Goal: Task Accomplishment & Management: Manage account settings

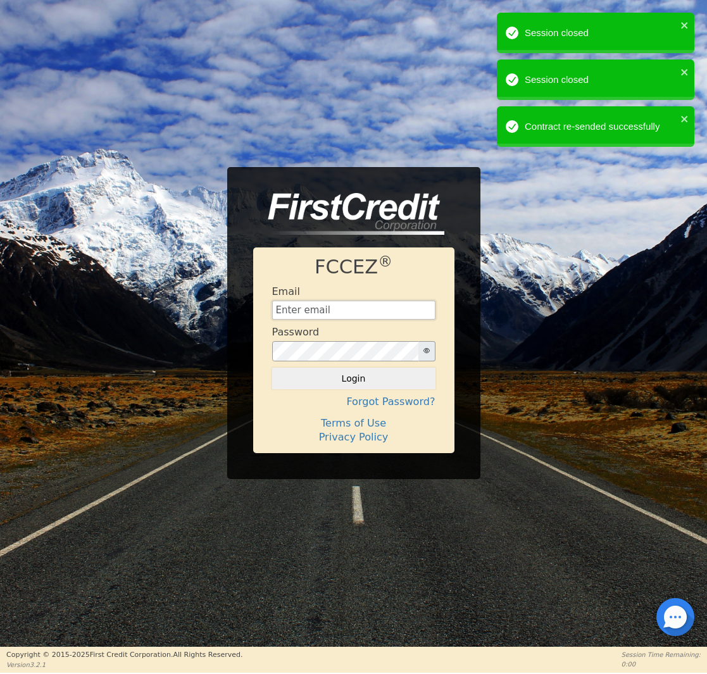
type input "[EMAIL_ADDRESS][DOMAIN_NAME]"
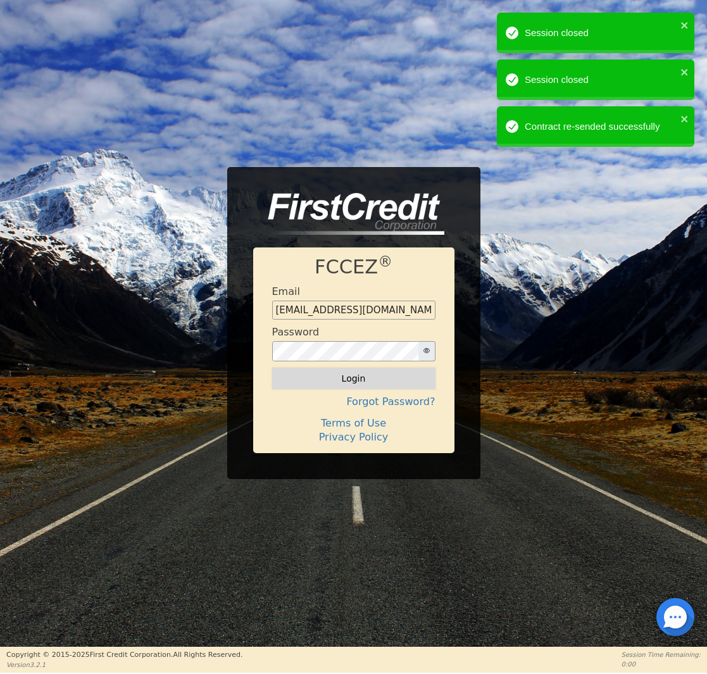
click at [348, 383] on button "Login" at bounding box center [353, 379] width 163 height 22
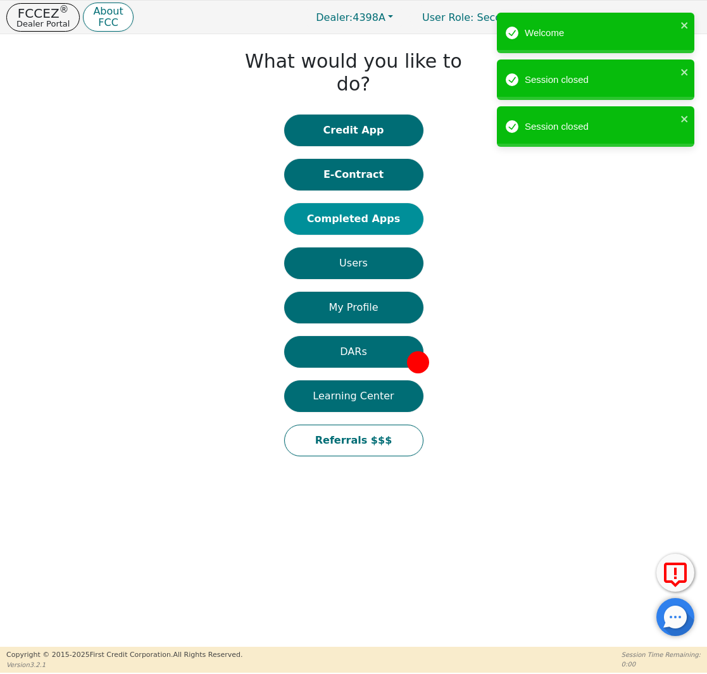
click at [345, 203] on button "Completed Apps" at bounding box center [353, 219] width 139 height 32
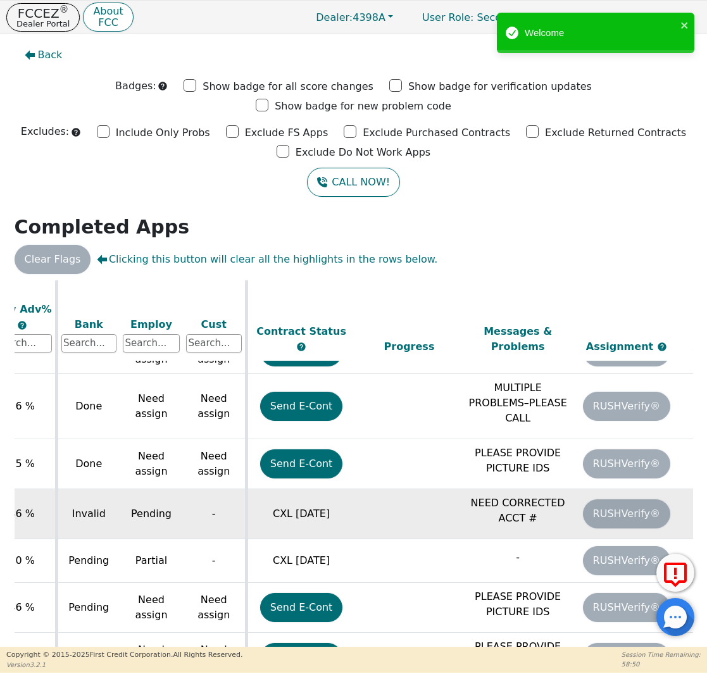
scroll to position [662, 531]
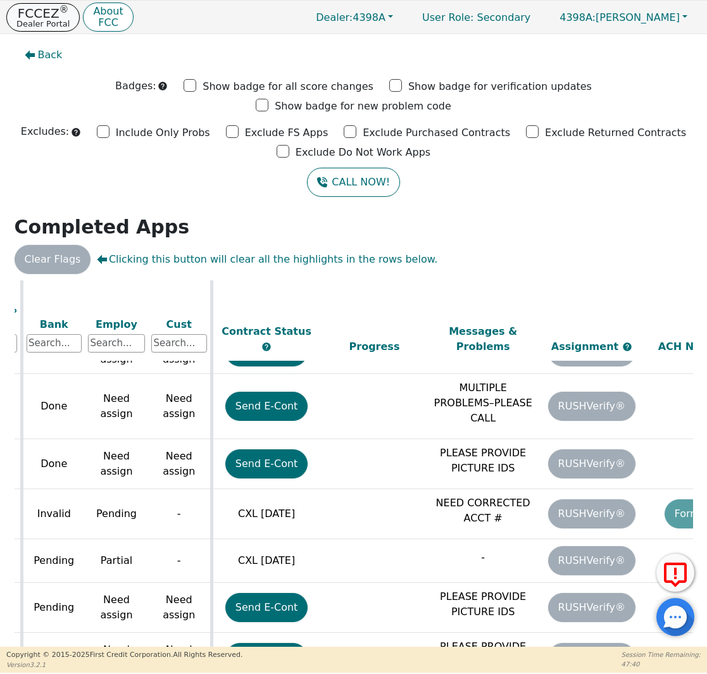
click at [44, 16] on button "FCCEZ ® Dealer Portal" at bounding box center [42, 17] width 73 height 28
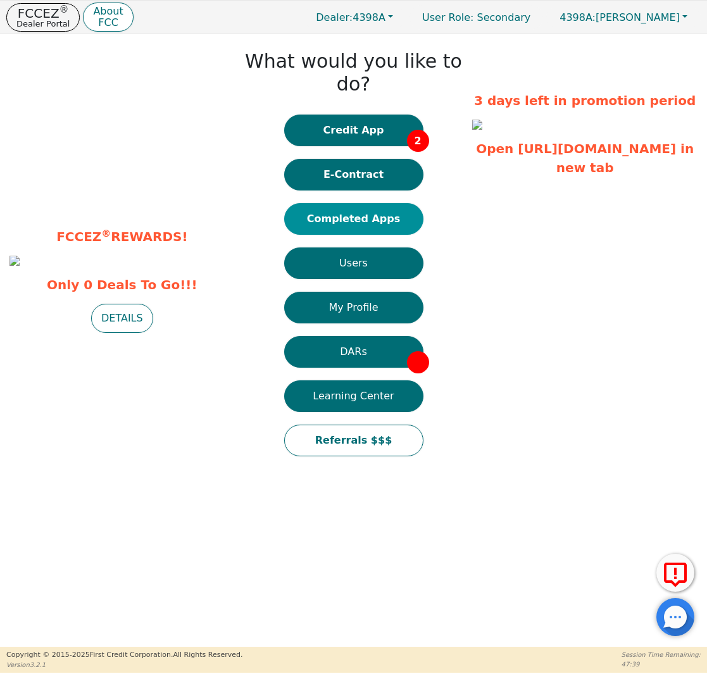
click at [369, 203] on button "Completed Apps" at bounding box center [353, 219] width 139 height 32
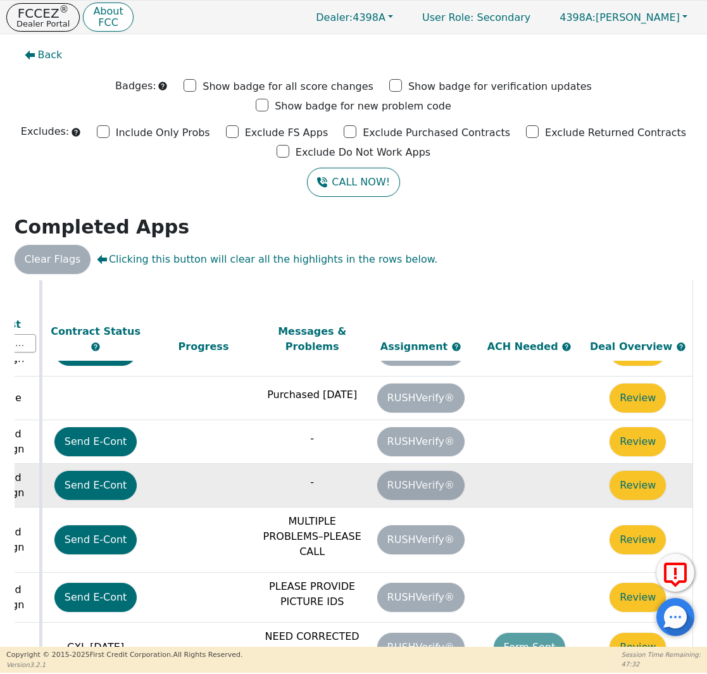
scroll to position [529, 710]
click at [648, 471] on button "Review" at bounding box center [638, 485] width 56 height 29
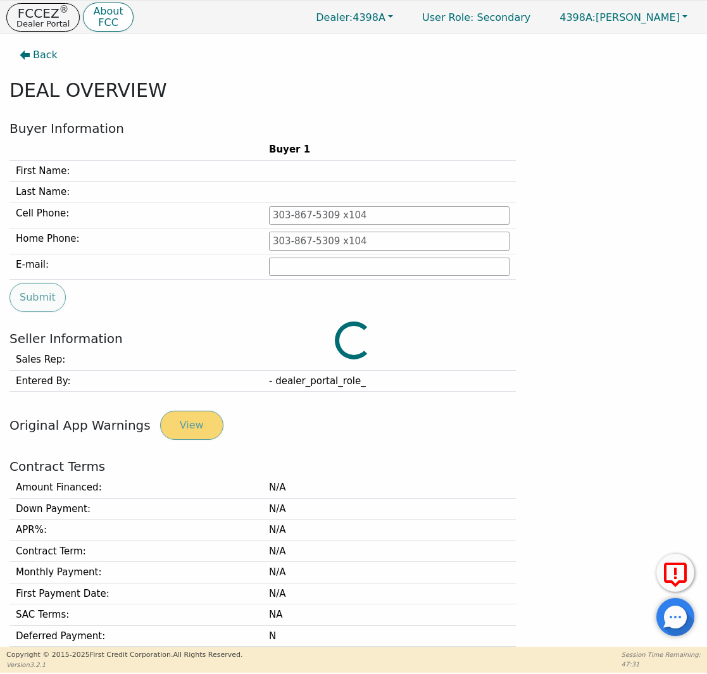
type input "[PHONE_NUMBER]"
type input "[PERSON_NAME][EMAIL_ADDRESS][PERSON_NAME][DOMAIN_NAME]"
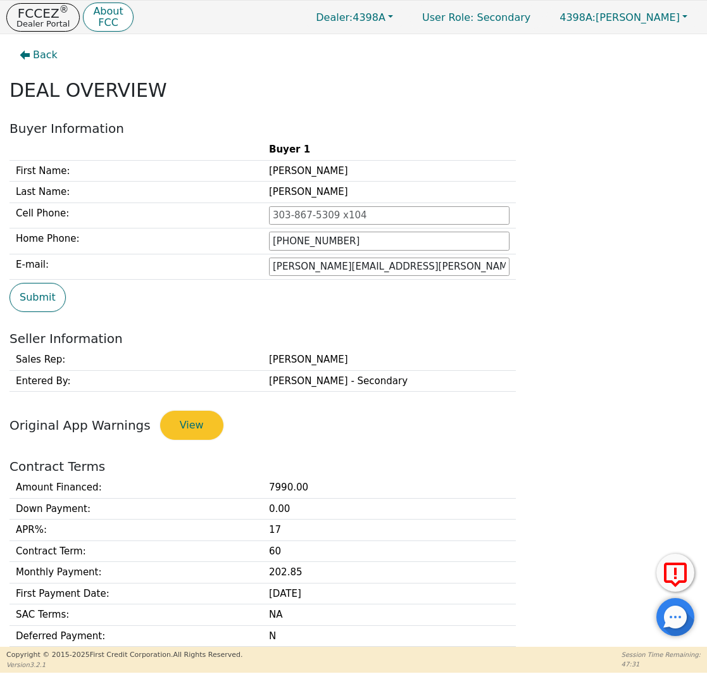
scroll to position [279, 0]
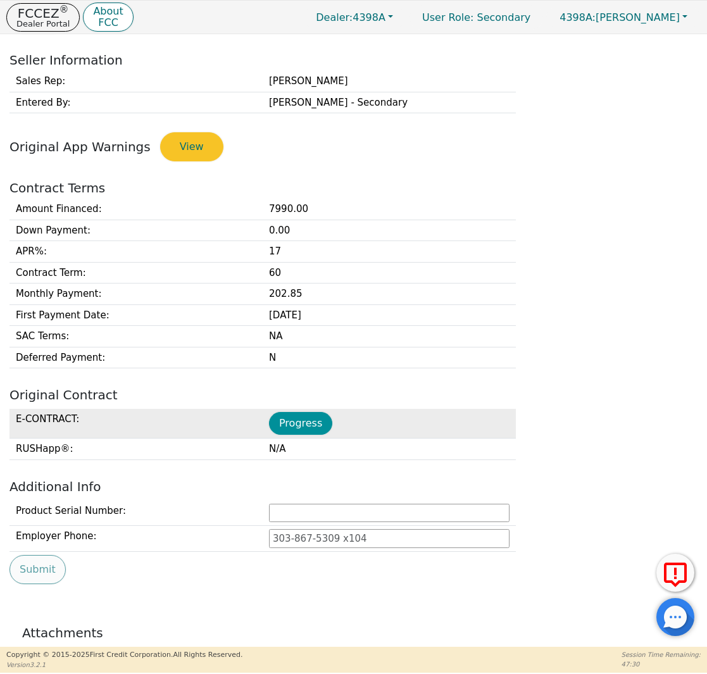
click at [313, 419] on button "Progress" at bounding box center [300, 423] width 63 height 23
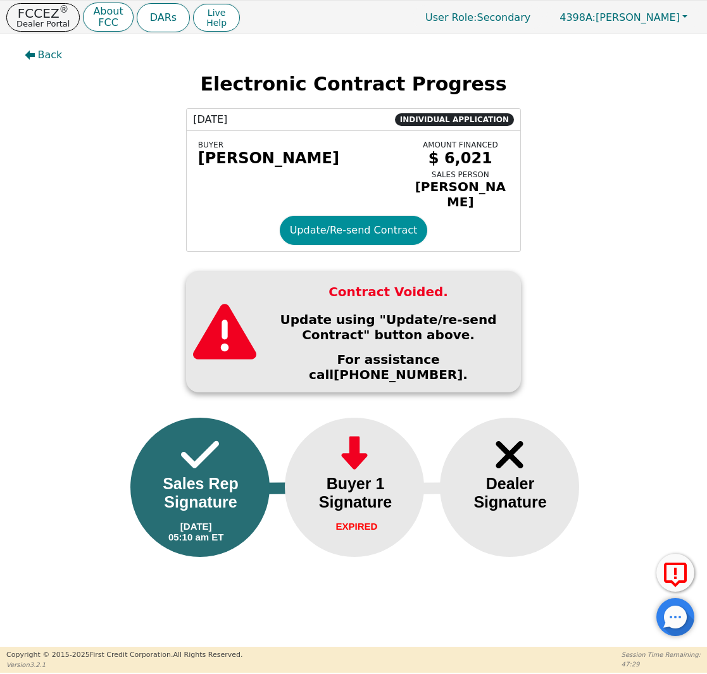
click at [327, 234] on button "Update/Re-send Contract" at bounding box center [354, 230] width 148 height 29
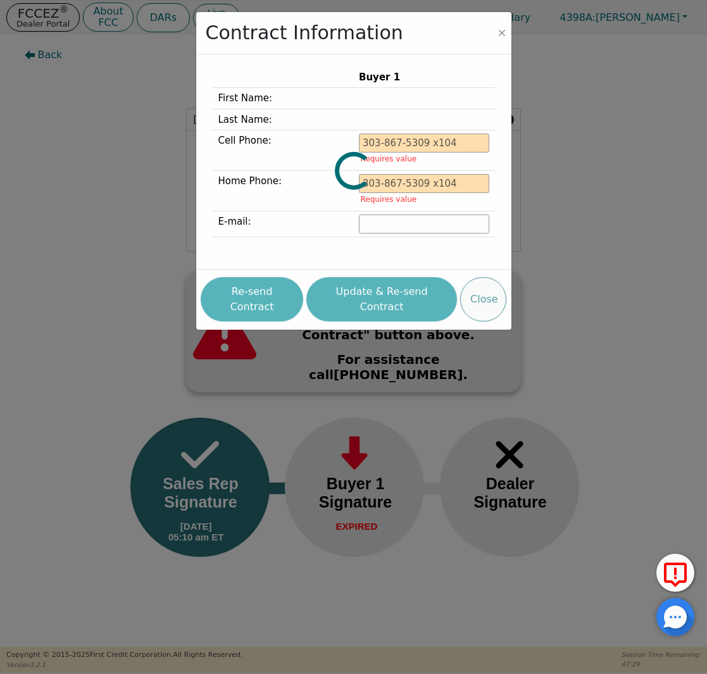
type input "[PHONE_NUMBER]"
type input "[PERSON_NAME][EMAIL_ADDRESS][PERSON_NAME][DOMAIN_NAME]"
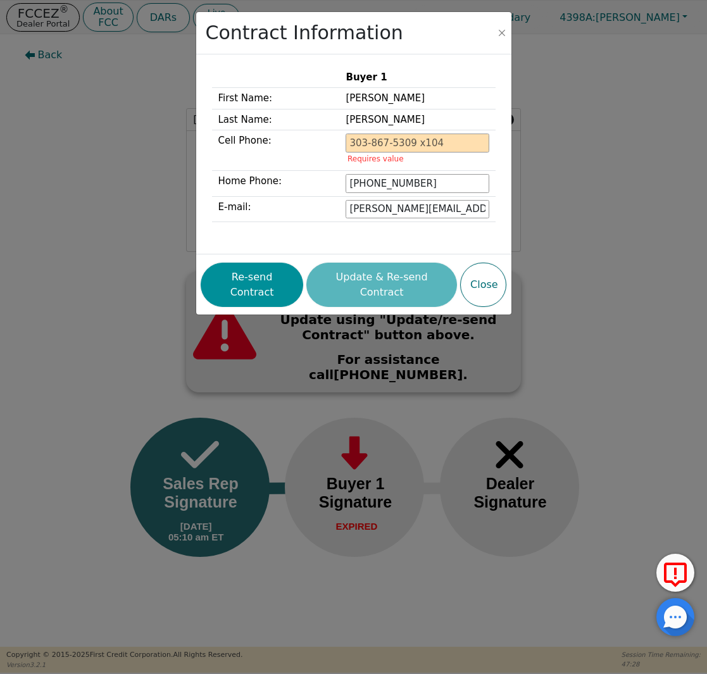
click at [260, 272] on button "Re-send Contract" at bounding box center [252, 285] width 103 height 44
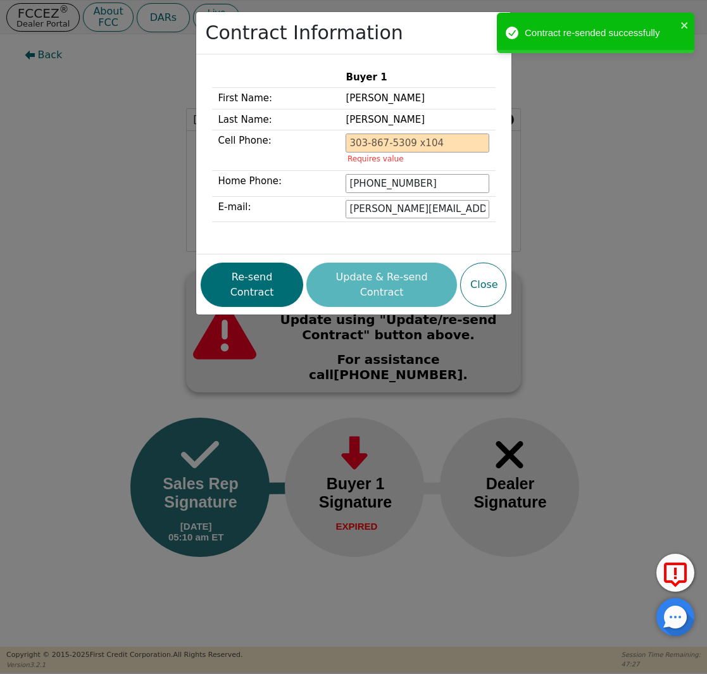
click at [120, 207] on div "Contract Information Buyer 1 First Name: [PERSON_NAME] Last Name: [PERSON_NAME]…" at bounding box center [353, 337] width 707 height 674
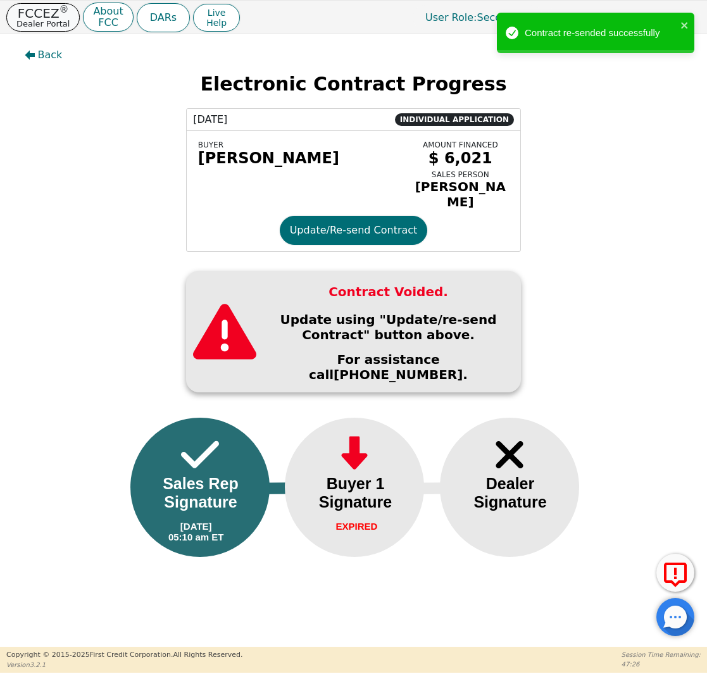
click at [51, 27] on p "Dealer Portal" at bounding box center [42, 24] width 53 height 8
